Goal: Task Accomplishment & Management: Use online tool/utility

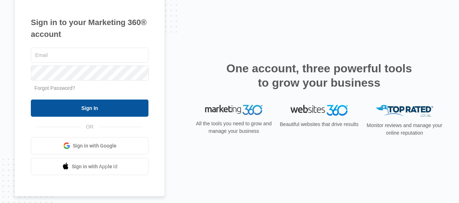
type input "[PERSON_NAME][EMAIL_ADDRESS][DOMAIN_NAME]"
click at [86, 110] on input "Sign In" at bounding box center [90, 108] width 118 height 17
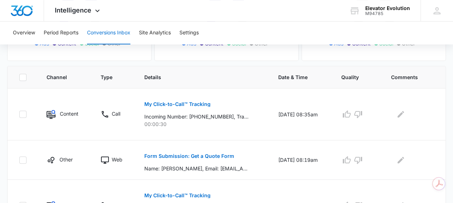
scroll to position [143, 0]
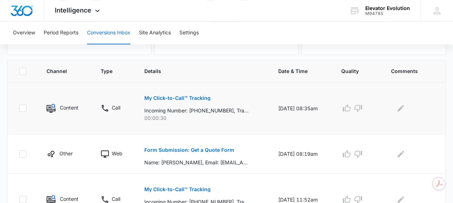
click at [152, 96] on p "My Click-to-Call™ Tracking" at bounding box center [177, 98] width 66 height 5
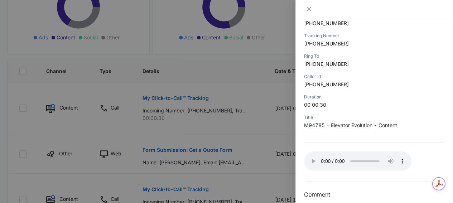
scroll to position [115, 0]
